Goal: Find specific page/section: Find specific page/section

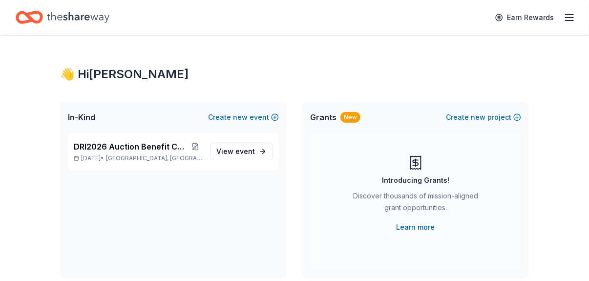
drag, startPoint x: 387, startPoint y: 59, endPoint x: 379, endPoint y: 61, distance: 8.9
click at [37, 18] on icon "Home" at bounding box center [29, 17] width 27 height 23
click at [155, 147] on span "DRI2026 Auction Benefit Cocktail Reception" at bounding box center [131, 147] width 115 height 12
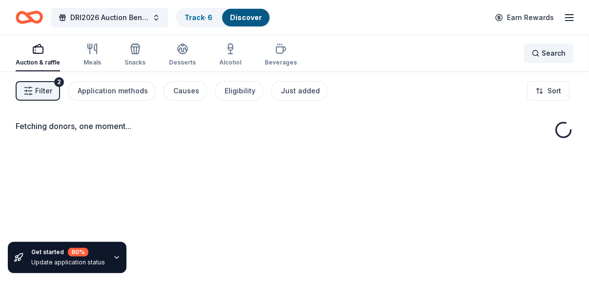
click at [549, 54] on span "Search" at bounding box center [554, 53] width 24 height 12
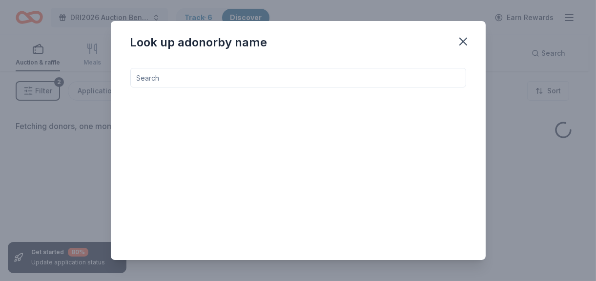
click at [285, 81] on input at bounding box center [298, 78] width 336 height 20
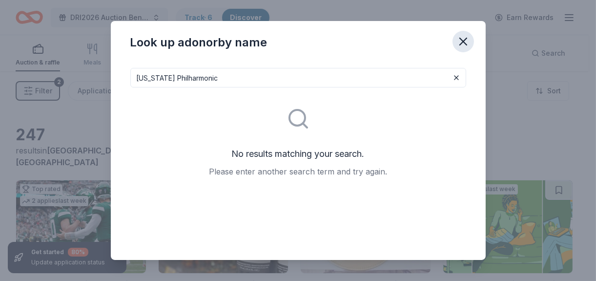
type input "[US_STATE] Philharmonic"
click at [464, 40] on icon "button" at bounding box center [463, 41] width 7 height 7
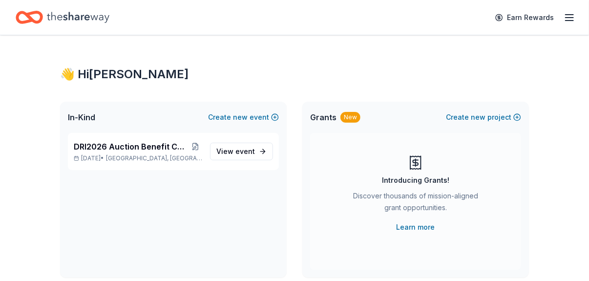
click at [301, 22] on div "Earn Rewards" at bounding box center [295, 17] width 558 height 23
click at [566, 19] on icon "button" at bounding box center [570, 18] width 12 height 12
